Goal: Information Seeking & Learning: Learn about a topic

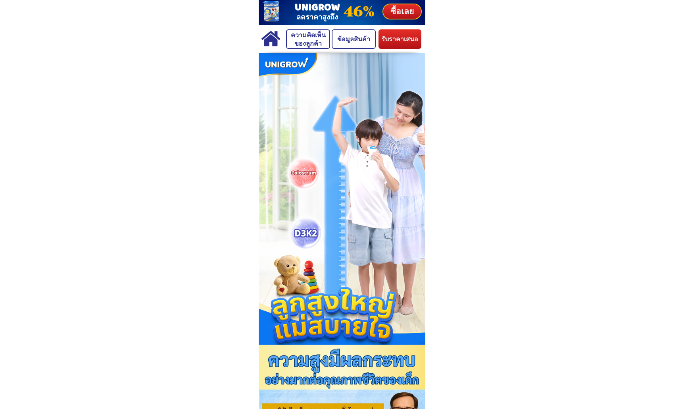
click at [349, 37] on p "ข้อมูลสินค้า" at bounding box center [353, 39] width 42 height 18
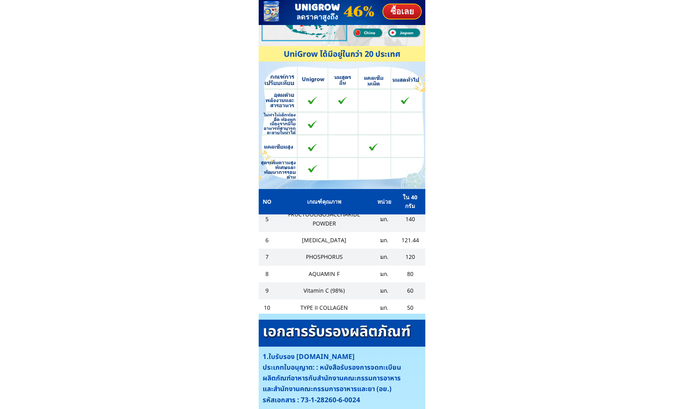
scroll to position [84, 0]
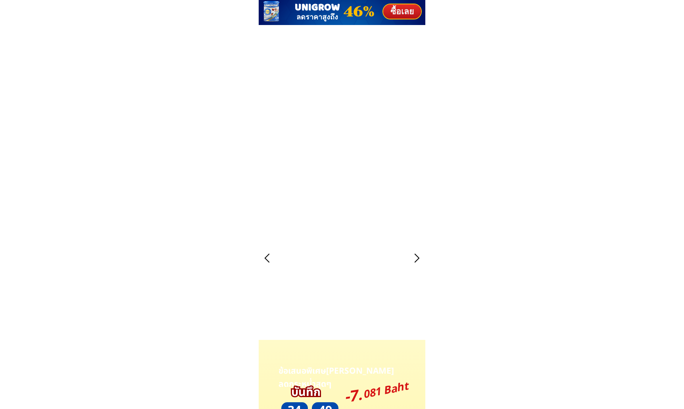
scroll to position [1730, 0]
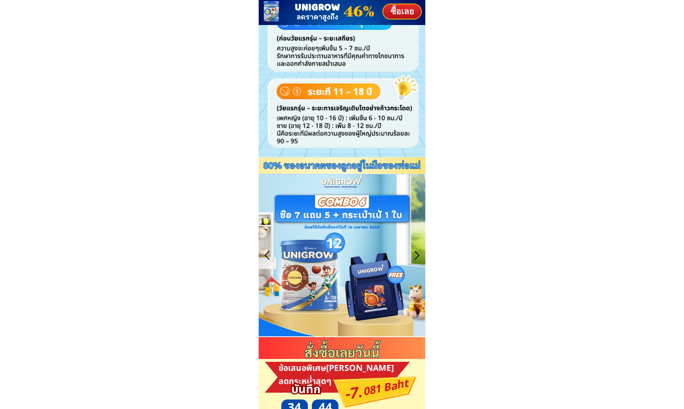
click at [270, 255] on div at bounding box center [267, 254] width 13 height 13
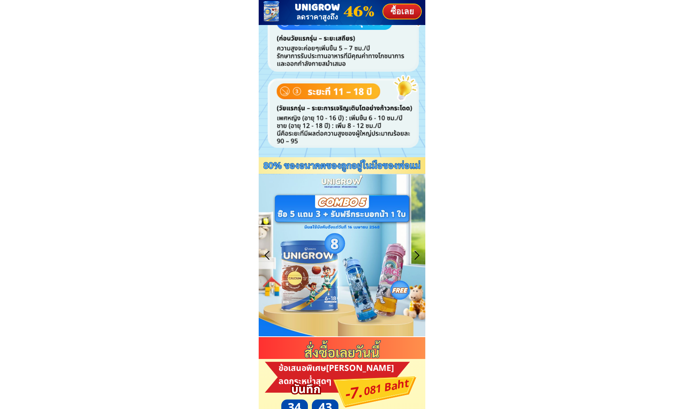
click at [270, 255] on div at bounding box center [267, 254] width 13 height 13
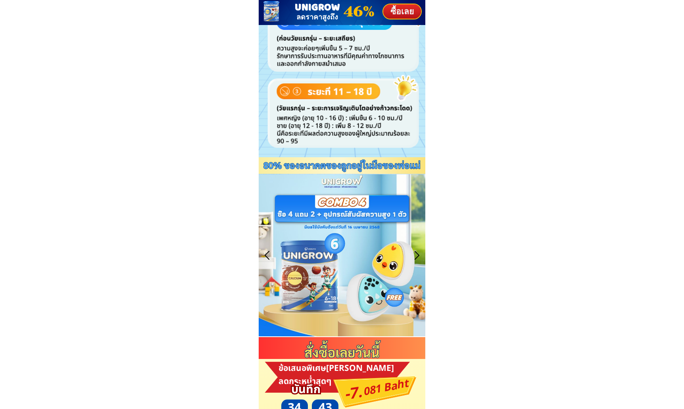
click at [270, 255] on div at bounding box center [267, 254] width 13 height 13
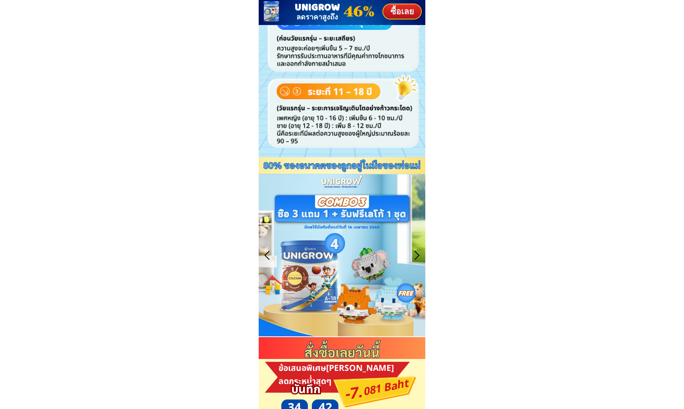
click at [270, 255] on div at bounding box center [267, 254] width 13 height 13
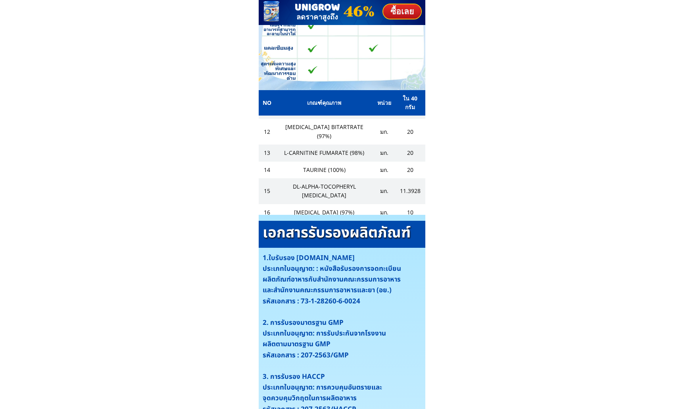
scroll to position [190, 0]
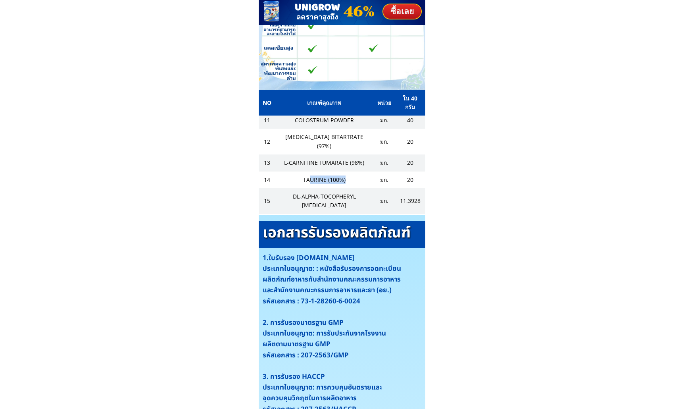
drag, startPoint x: 307, startPoint y: 161, endPoint x: 360, endPoint y: 157, distance: 53.3
click at [360, 171] on td "TAURINE (100%)" at bounding box center [324, 179] width 98 height 17
click at [361, 171] on td "TAURINE (100%)" at bounding box center [324, 179] width 98 height 17
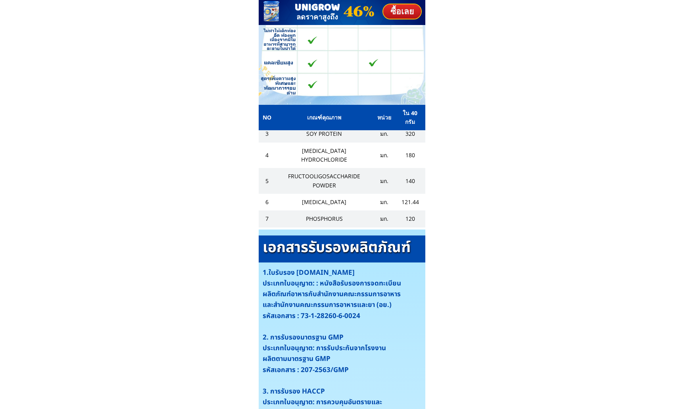
scroll to position [43, 0]
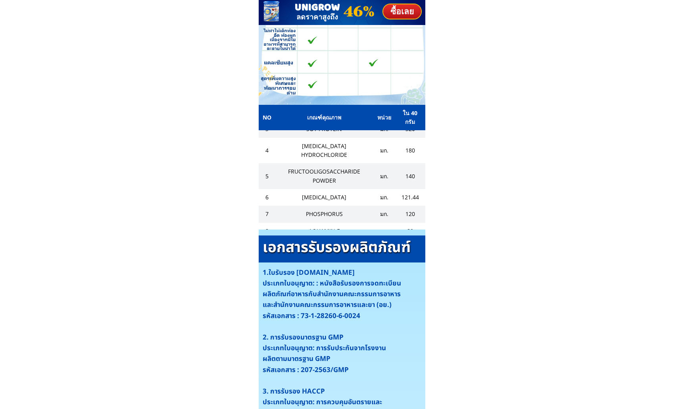
click at [363, 163] on td "FRUCTOOLIGOSACCHARIDE POWDER" at bounding box center [324, 176] width 98 height 26
